Goal: Check status: Check status

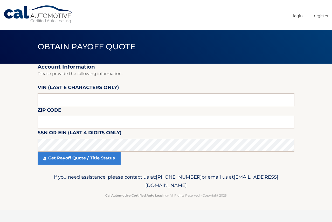
click at [62, 100] on input "text" at bounding box center [166, 99] width 257 height 13
click at [61, 99] on input "text" at bounding box center [166, 99] width 257 height 13
paste input "1C4RJH"
drag, startPoint x: 62, startPoint y: 98, endPoint x: 17, endPoint y: 98, distance: 44.8
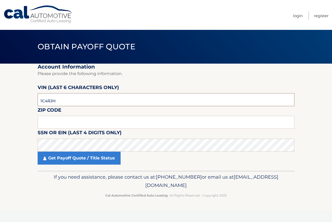
click at [17, 98] on section "Account Information Please provide the following information. [PERSON_NAME] (la…" at bounding box center [166, 117] width 332 height 107
paste input "517735"
type input "517735"
click at [51, 123] on input "text" at bounding box center [166, 122] width 257 height 13
paste input "10308"
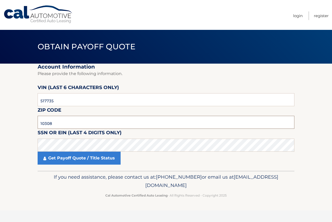
type input "10308"
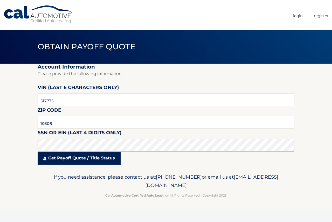
click at [66, 158] on link "Get Payoff Quote / Title Status" at bounding box center [79, 157] width 83 height 13
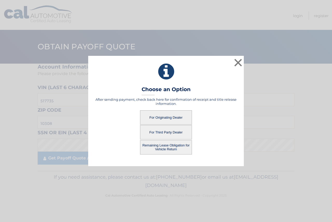
click at [168, 132] on button "For Third Party Dealer" at bounding box center [166, 132] width 52 height 14
click at [171, 131] on button "For Third Party Dealer" at bounding box center [166, 132] width 52 height 14
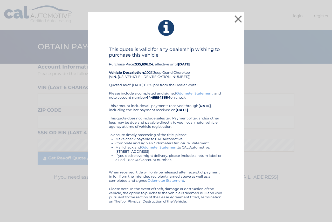
click at [136, 78] on div "This quote is valid for any dealership wishing to purchase this vehicle Purchas…" at bounding box center [166, 68] width 114 height 45
copy div "1C4RJHBG3PC517735"
